Goal: Navigation & Orientation: Find specific page/section

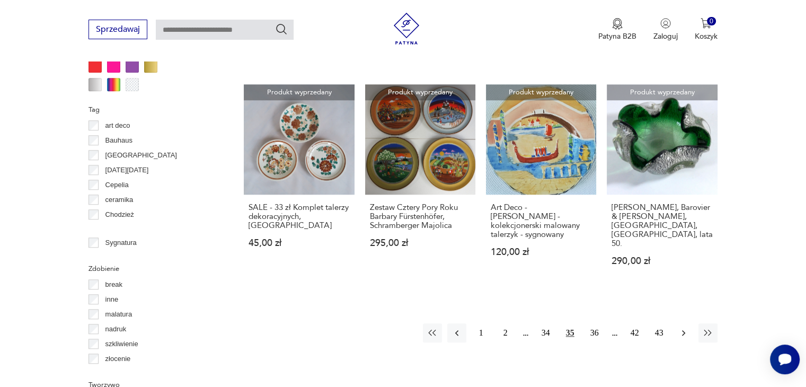
click at [680, 327] on icon "button" at bounding box center [683, 332] width 11 height 11
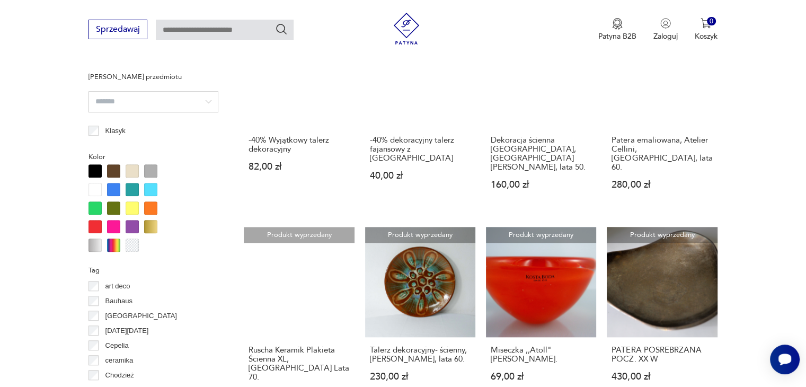
scroll to position [916, 0]
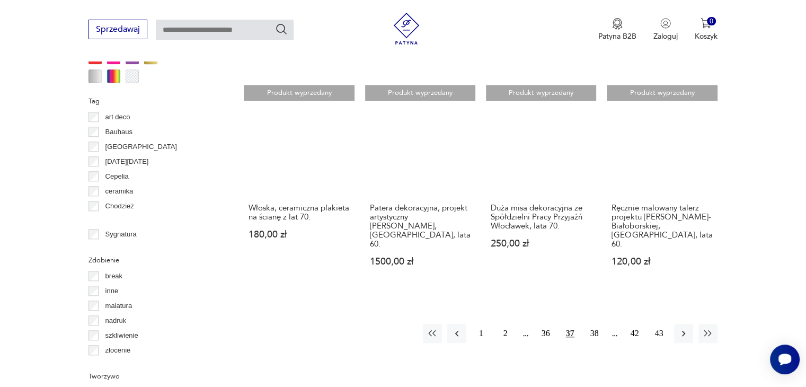
scroll to position [1075, 0]
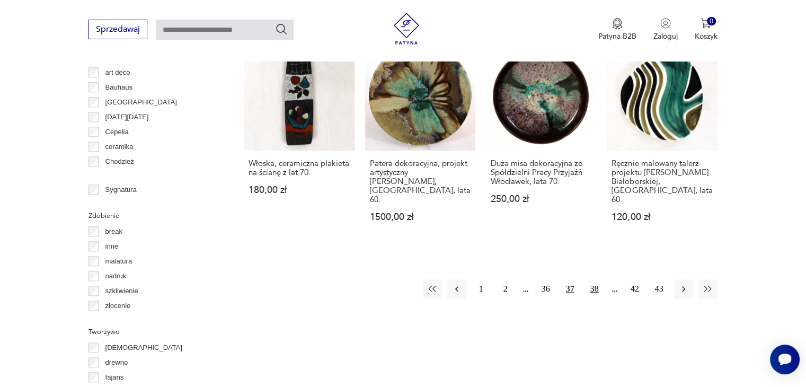
click at [593, 279] on button "38" at bounding box center [594, 288] width 19 height 19
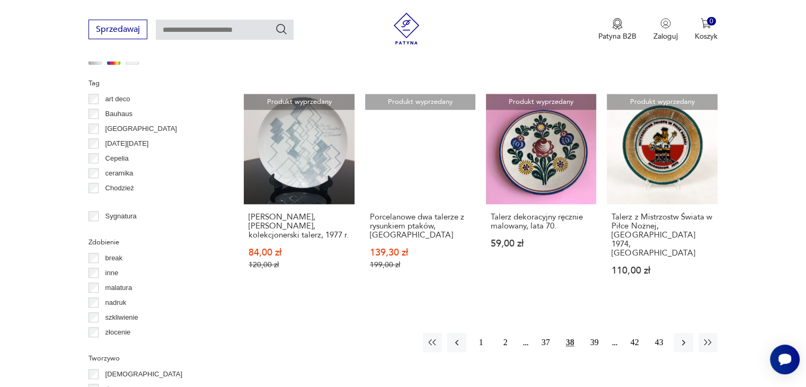
scroll to position [1075, 0]
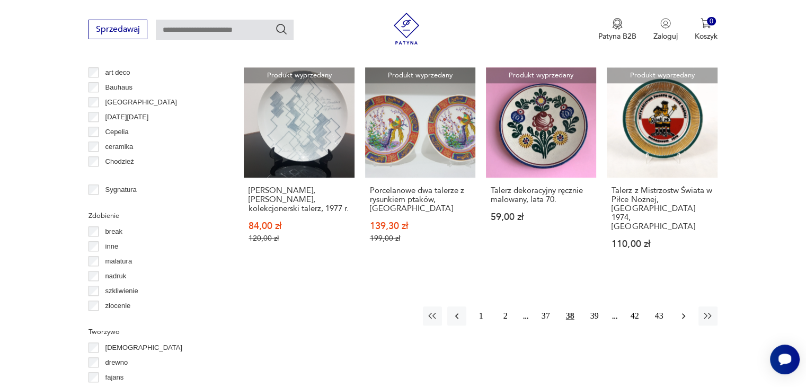
click at [680, 310] on icon "button" at bounding box center [683, 315] width 11 height 11
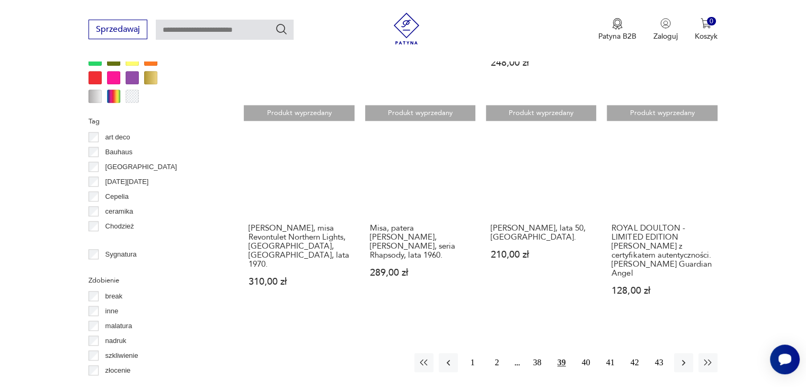
scroll to position [1075, 0]
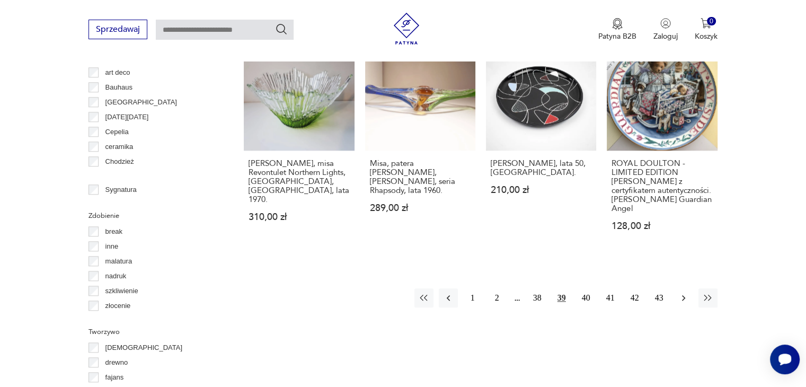
click at [680, 292] on icon "button" at bounding box center [683, 297] width 11 height 11
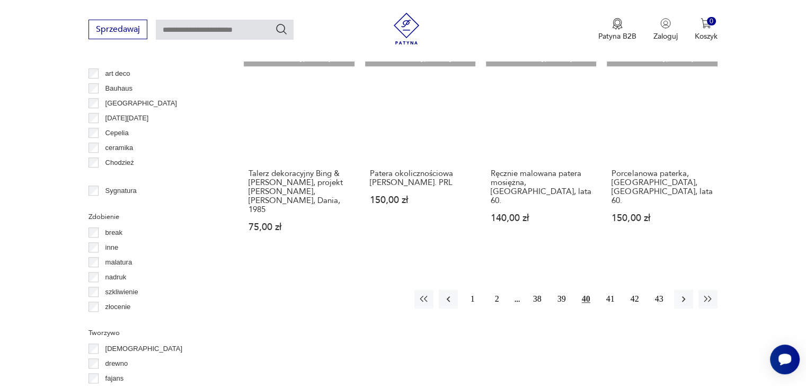
scroll to position [1075, 0]
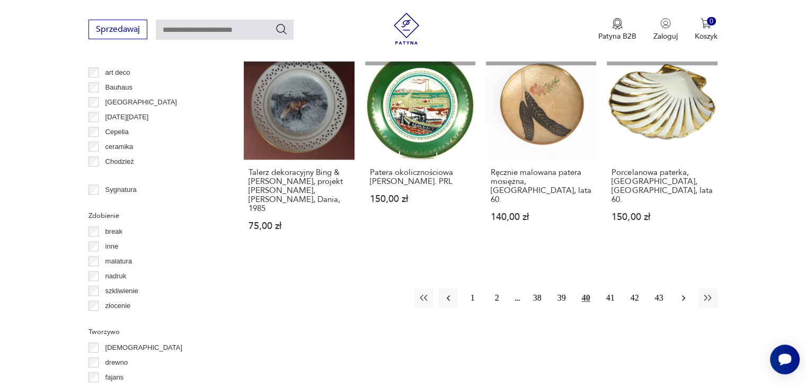
click at [680, 292] on icon "button" at bounding box center [683, 297] width 11 height 11
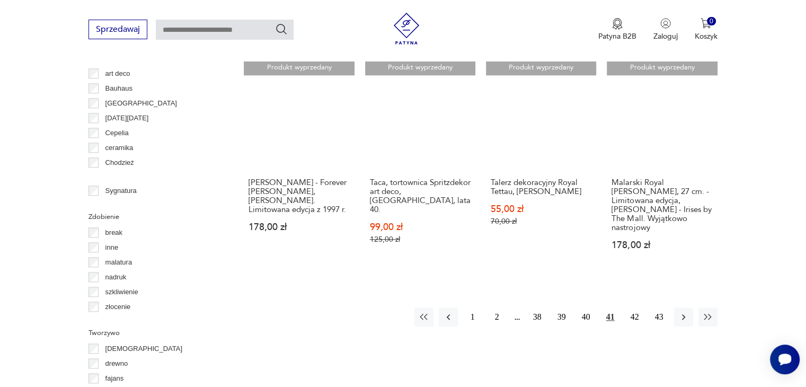
scroll to position [1075, 0]
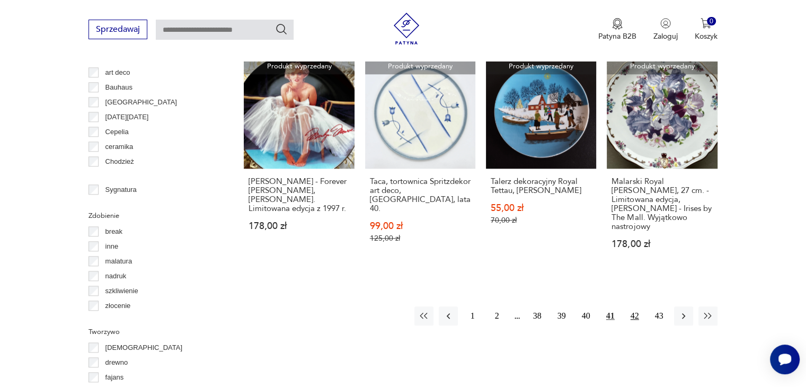
click at [632, 306] on button "42" at bounding box center [634, 315] width 19 height 19
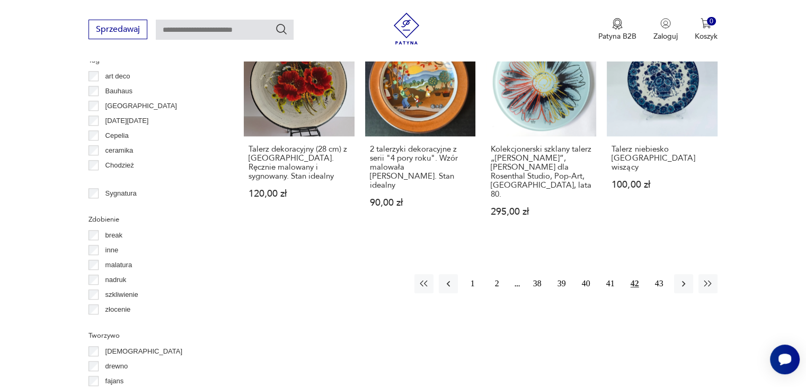
scroll to position [1075, 0]
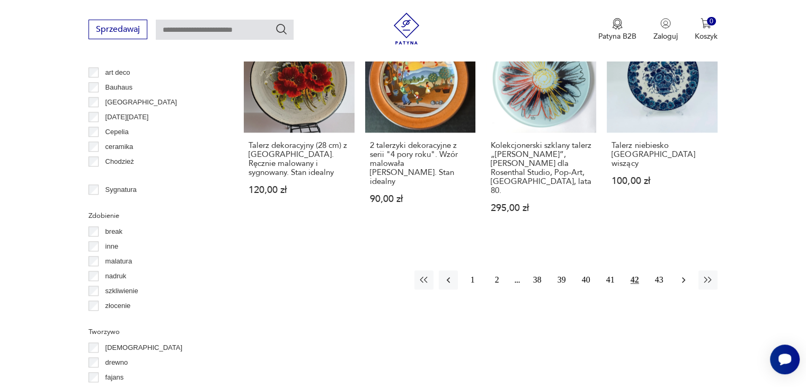
click at [681, 274] on icon "button" at bounding box center [683, 279] width 11 height 11
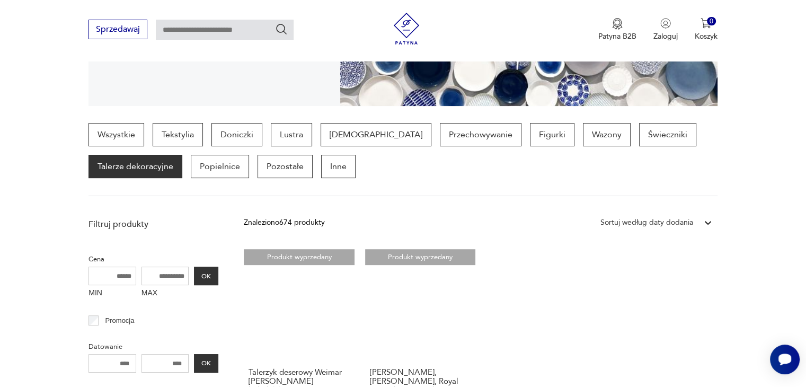
scroll to position [122, 0]
